Goal: Book appointment/travel/reservation

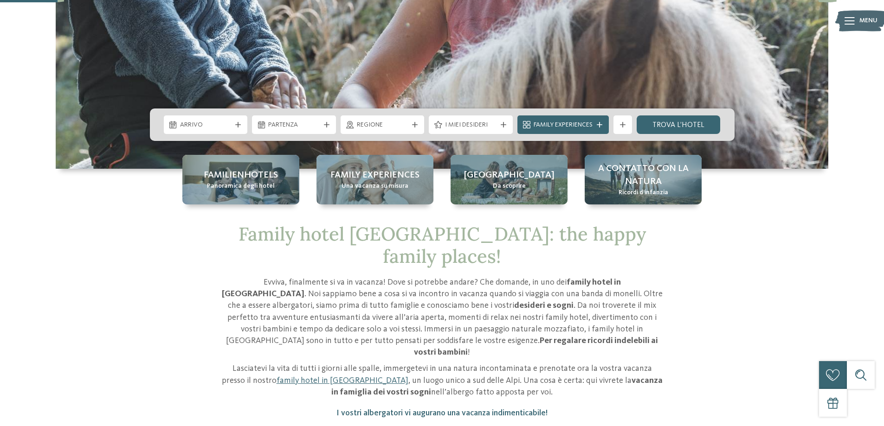
scroll to position [232, 0]
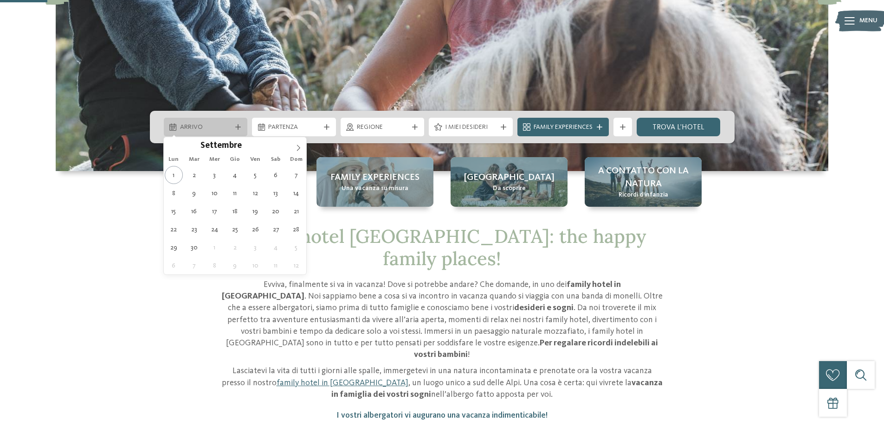
click at [242, 129] on div at bounding box center [237, 127] width 9 height 6
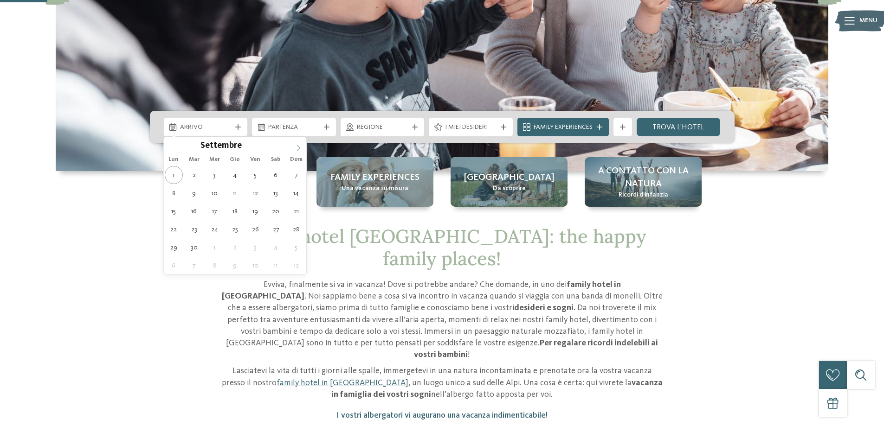
click at [301, 147] on icon at bounding box center [298, 148] width 6 height 6
type div "[DATE]"
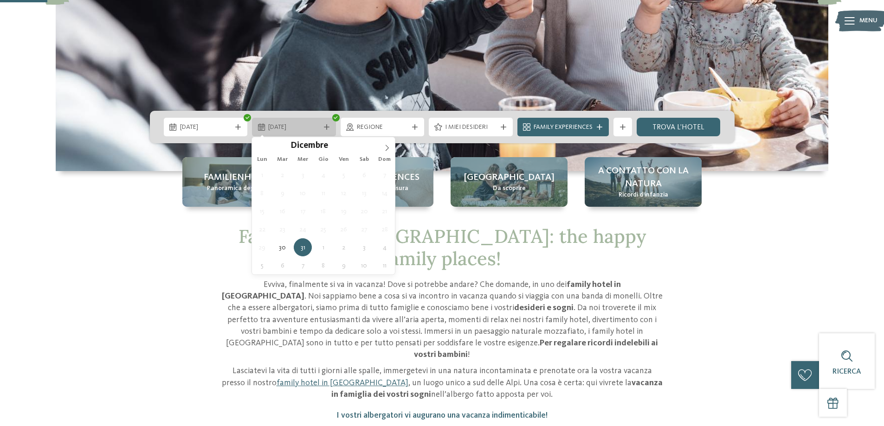
click at [326, 131] on div "[DATE]" at bounding box center [294, 127] width 84 height 19
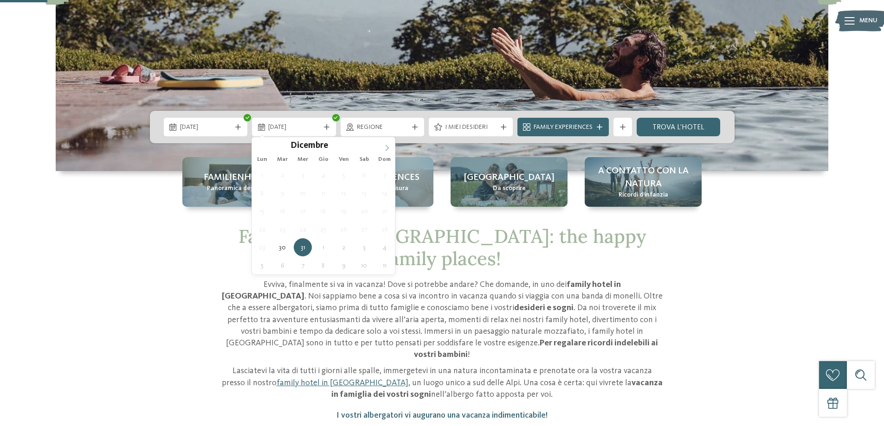
type input "****"
click at [386, 148] on icon at bounding box center [387, 148] width 6 height 6
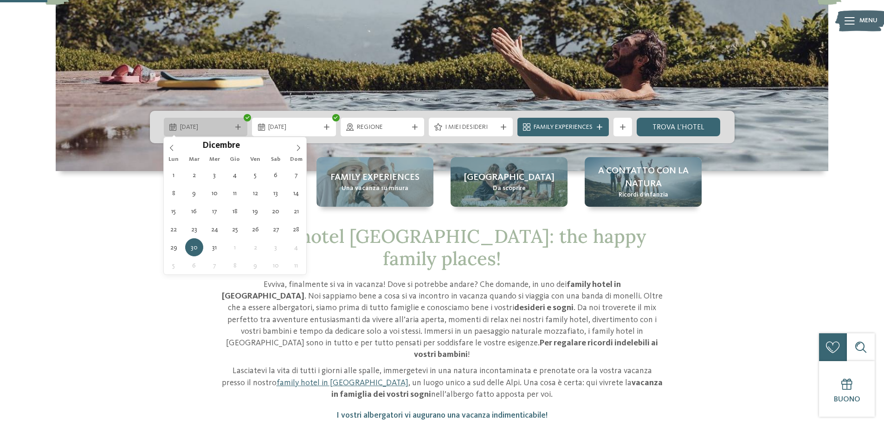
click at [241, 127] on div at bounding box center [237, 127] width 9 height 6
